Goal: Task Accomplishment & Management: Use online tool/utility

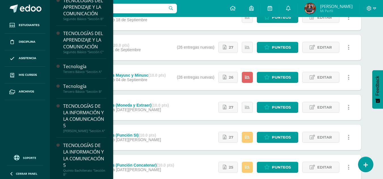
scroll to position [112, 0]
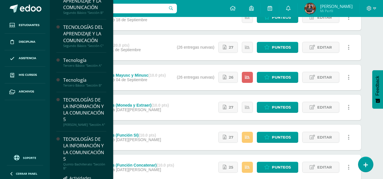
click at [76, 158] on div "TECNOLOGÍAS DE LA INFORMACIÓN Y LA COMUNICACIÓN 5" at bounding box center [84, 149] width 43 height 26
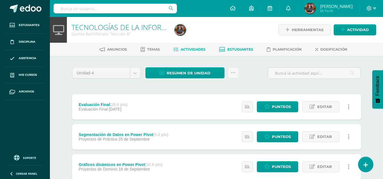
click at [249, 53] on link "Estudiantes" at bounding box center [236, 49] width 34 height 9
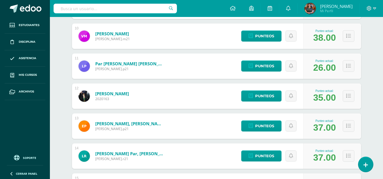
scroll to position [377, 0]
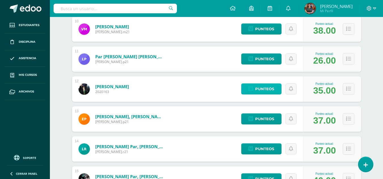
click at [272, 90] on span "Punteos" at bounding box center [264, 89] width 19 height 10
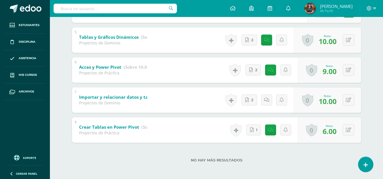
scroll to position [231, 0]
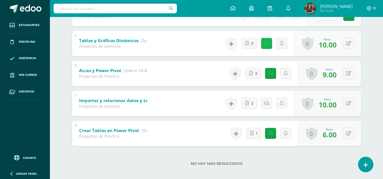
click at [264, 41] on link at bounding box center [266, 43] width 11 height 11
click at [248, 46] on icon at bounding box center [248, 43] width 4 height 5
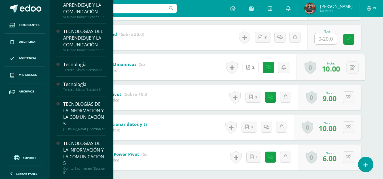
scroll to position [112, 0]
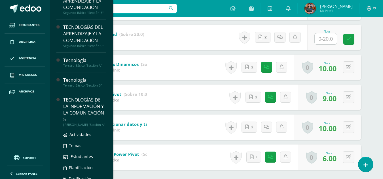
click at [81, 113] on div "TECNOLOGÍAS DE LA INFORMACIÓN Y LA COMUNICACIÓN 5" at bounding box center [84, 110] width 43 height 26
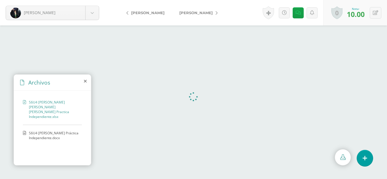
click at [85, 82] on icon at bounding box center [85, 81] width 3 height 5
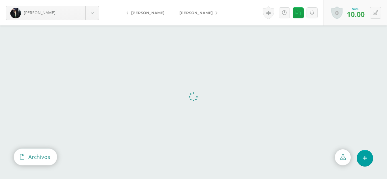
click at [28, 154] on div "Archivos" at bounding box center [35, 157] width 43 height 16
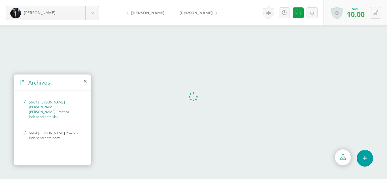
click at [46, 131] on span "S6U4 [PERSON_NAME] Práctica Independiente.docx" at bounding box center [54, 136] width 50 height 10
click at [86, 80] on icon at bounding box center [85, 81] width 3 height 5
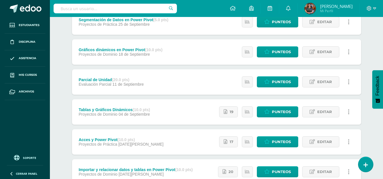
scroll to position [121, 0]
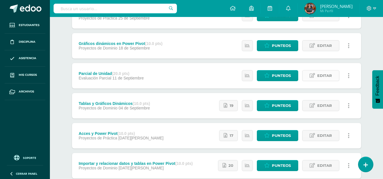
click at [321, 80] on span "Editar" at bounding box center [324, 76] width 15 height 10
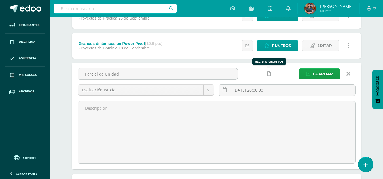
click at [271, 75] on link at bounding box center [269, 73] width 11 height 11
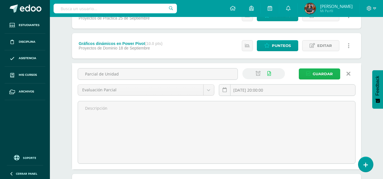
click at [319, 69] on span "Guardar" at bounding box center [323, 74] width 20 height 10
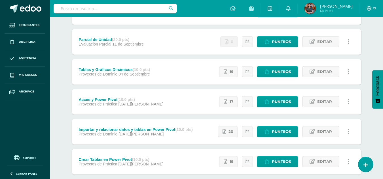
scroll to position [161, 0]
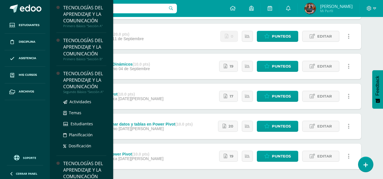
click at [70, 90] on div "Segundo Básico "Sección A"" at bounding box center [84, 92] width 43 height 4
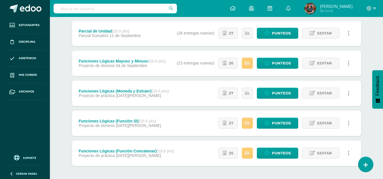
scroll to position [188, 0]
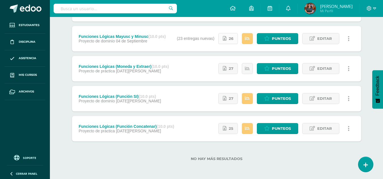
click at [234, 40] on link "26" at bounding box center [228, 38] width 20 height 11
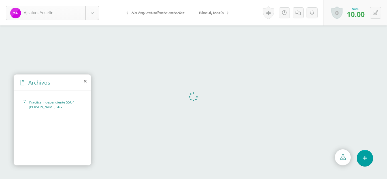
click at [92, 0] on body "Ajcalón, Yoselin Ajcalón, Yoselin Bixcul, María Castro, Lidia Chalcù, Ana Chiya…" at bounding box center [193, 0] width 387 height 0
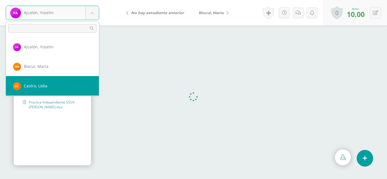
scroll to position [19, 0]
select select "295"
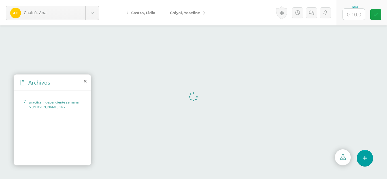
click at [92, 0] on body "Chalcù, [PERSON_NAME], [PERSON_NAME], [PERSON_NAME][GEOGRAPHIC_DATA], [PERSON_N…" at bounding box center [193, 0] width 387 height 0
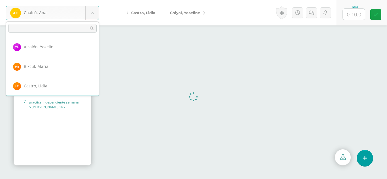
scroll to position [19, 0]
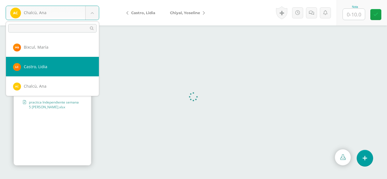
select select "369"
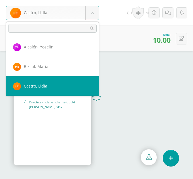
click at [88, 0] on body "Castro, Lidia Ajcalón, Yoselin Bixcul, María Castro, Lidia Chalcù, Ana Chiyal, …" at bounding box center [96, 0] width 193 height 0
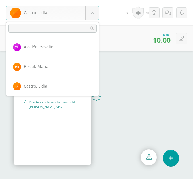
scroll to position [19, 0]
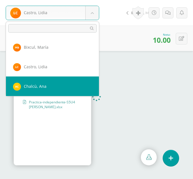
select select "295"
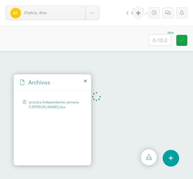
click at [86, 80] on icon at bounding box center [85, 81] width 3 height 5
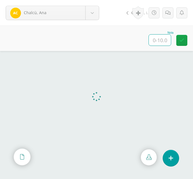
click at [162, 43] on input "text" at bounding box center [160, 40] width 22 height 11
type input "10"
click at [92, 0] on body "Chalcù, Ana Ajcalón, Yoselin Bixcul, María Castro, Lidia Chalcù, Ana Chiyal, Yo…" at bounding box center [96, 0] width 193 height 0
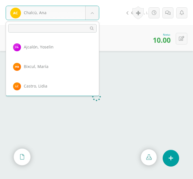
scroll to position [39, 0]
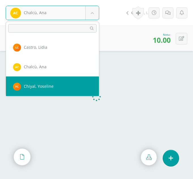
select select "296"
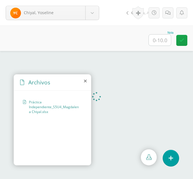
click at [85, 80] on icon at bounding box center [85, 81] width 3 height 5
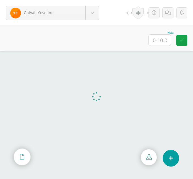
click at [166, 43] on input "text" at bounding box center [160, 40] width 22 height 11
type input "10"
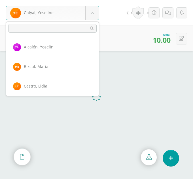
click at [95, 0] on body "Chiyal, Yoseline Ajcalón, Yoselin Bixcul, María Castro, Lidia Chalcù, Ana Chiya…" at bounding box center [96, 0] width 193 height 0
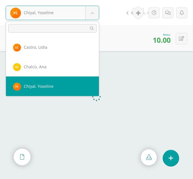
scroll to position [58, 0]
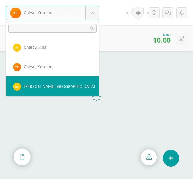
select select "297"
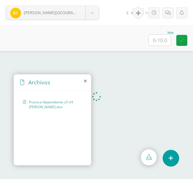
click at [86, 81] on icon at bounding box center [85, 81] width 3 height 5
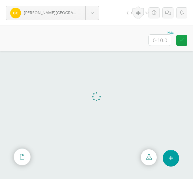
click at [156, 43] on input "text" at bounding box center [160, 40] width 22 height 11
type input "10"
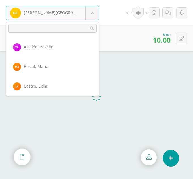
click at [95, 0] on body "Chumil, Glendy Ajcalón, Yoselin Bixcul, María Castro, Lidia Chalcù, Ana Chiyal,…" at bounding box center [96, 0] width 193 height 0
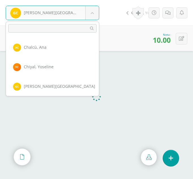
scroll to position [78, 0]
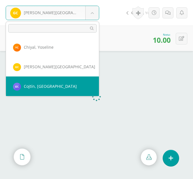
select select "316"
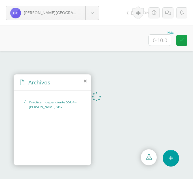
click at [85, 80] on icon at bounding box center [85, 81] width 3 height 5
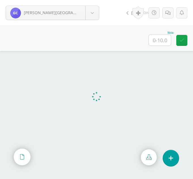
click at [158, 40] on input "text" at bounding box center [160, 40] width 22 height 11
type input "10"
click at [94, 0] on body "Cojtín, Glendi Ajcalón, Yoselin Bixcul, María Castro, Lidia Chalcù, Ana Chiyal,…" at bounding box center [96, 0] width 193 height 0
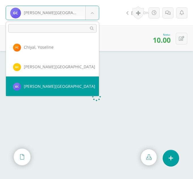
click at [94, 0] on body "Cojtín, Glendi Ajcalón, Yoselin Bixcul, María Castro, Lidia Chalcù, Ana Chiyal,…" at bounding box center [96, 0] width 193 height 0
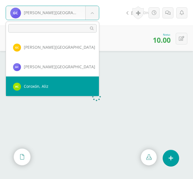
select select "344"
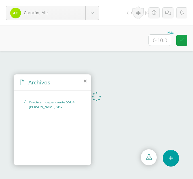
click at [86, 80] on icon at bounding box center [85, 81] width 3 height 5
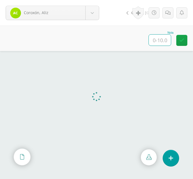
click at [162, 37] on input "text" at bounding box center [160, 40] width 22 height 11
type input "10"
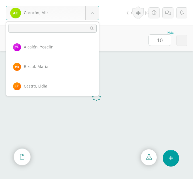
click at [98, 0] on body "Coroxón, [PERSON_NAME], [PERSON_NAME], [PERSON_NAME][GEOGRAPHIC_DATA], [PERSON_…" at bounding box center [96, 0] width 193 height 0
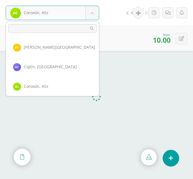
scroll to position [117, 0]
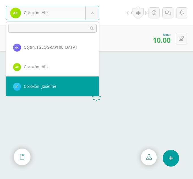
select select "298"
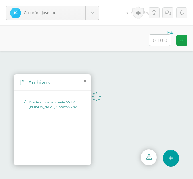
click at [84, 82] on icon at bounding box center [85, 81] width 3 height 5
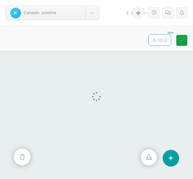
click at [163, 40] on input "text" at bounding box center [160, 40] width 22 height 11
type input "10"
click at [92, 0] on body "Coroxón, Joseline Ajcalón, Yoselin Bixcul, María Castro, Lidia Chalcù, Ana Chiy…" at bounding box center [96, 0] width 193 height 0
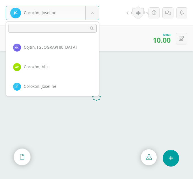
scroll to position [137, 0]
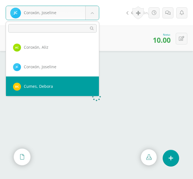
select select "361"
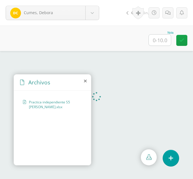
click at [84, 79] on icon at bounding box center [85, 81] width 3 height 5
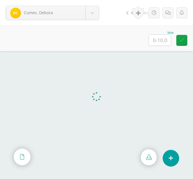
click at [160, 39] on input "text" at bounding box center [160, 40] width 22 height 11
type input "10"
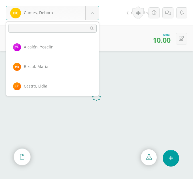
click at [97, 0] on body "Cumes, Debora [PERSON_NAME] [PERSON_NAME][GEOGRAPHIC_DATA][GEOGRAPHIC_DATA] [PE…" at bounding box center [96, 0] width 193 height 0
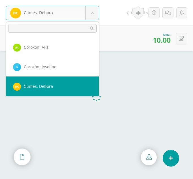
scroll to position [156, 0]
select select "301"
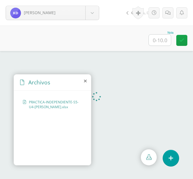
click at [85, 81] on icon at bounding box center [85, 81] width 3 height 5
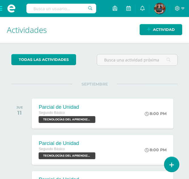
click at [1, 8] on span at bounding box center [11, 8] width 23 height 17
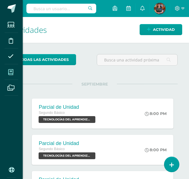
click at [8, 69] on icon at bounding box center [10, 72] width 5 height 6
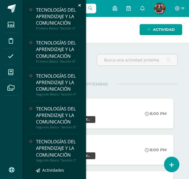
click at [43, 151] on div "TECNOLOGÍAS DEL APRENDIZAJE Y LA COMUNICACIÓN" at bounding box center [57, 149] width 43 height 20
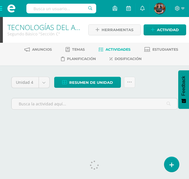
scroll to position [7, 0]
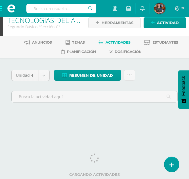
drag, startPoint x: 189, startPoint y: 27, endPoint x: 190, endPoint y: 64, distance: 36.8
click at [189, 64] on html "Estudiantes Disciplina Asistencia Mis cursos Archivos Soporte Ayuda Reportar un…" at bounding box center [94, 61] width 189 height 136
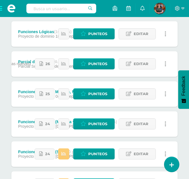
scroll to position [177, 0]
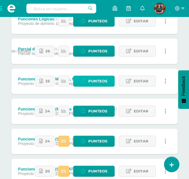
click at [99, 83] on span "Punteos" at bounding box center [97, 81] width 19 height 10
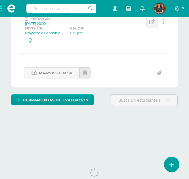
scroll to position [107, 0]
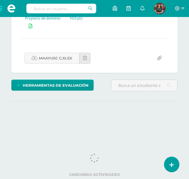
drag, startPoint x: 190, startPoint y: 87, endPoint x: 195, endPoint y: 116, distance: 30.1
click at [189, 116] on html "Estudiantes Disciplina Asistencia Mis cursos Archivos Soporte Ayuda Reportar un…" at bounding box center [94, 19] width 189 height 253
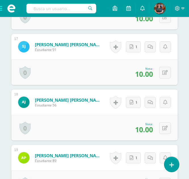
scroll to position [1057, 0]
